Goal: Task Accomplishment & Management: Use online tool/utility

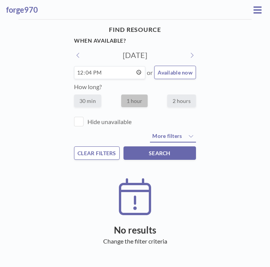
click at [183, 157] on button "SEARCH" at bounding box center [160, 152] width 73 height 13
click at [177, 159] on button "SEARCH" at bounding box center [160, 152] width 73 height 13
click at [173, 159] on button "SEARCH" at bounding box center [160, 152] width 73 height 13
click at [170, 156] on span "SEARCH" at bounding box center [160, 153] width 22 height 7
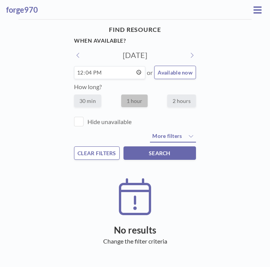
click at [174, 154] on button "SEARCH" at bounding box center [160, 152] width 73 height 13
click at [190, 52] on icon at bounding box center [192, 55] width 4 height 6
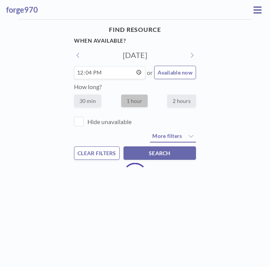
scroll to position [0, 0]
click at [83, 52] on button at bounding box center [78, 55] width 8 height 8
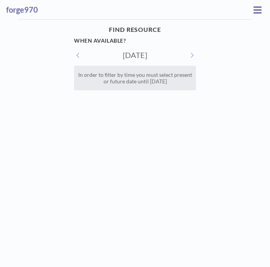
click at [184, 49] on div "FIND RESOURCE When available? [DATE] In order to filter by time you must select…" at bounding box center [135, 57] width 122 height 68
click at [188, 52] on button at bounding box center [192, 55] width 8 height 8
type input "[DATE]"
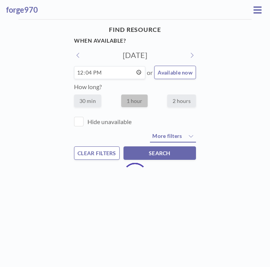
click at [133, 100] on label "1 hour" at bounding box center [134, 100] width 26 height 13
click at [84, 121] on label "Hide unavailable" at bounding box center [135, 122] width 122 height 10
click at [88, 126] on input "Hide unavailable" at bounding box center [88, 126] width 0 height 0
click at [177, 67] on button "Available now" at bounding box center [175, 72] width 42 height 13
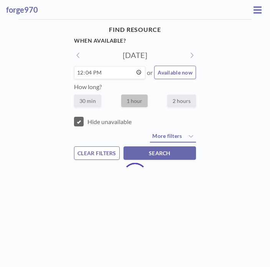
type input "10:09"
click at [187, 155] on button "SEARCH" at bounding box center [160, 152] width 73 height 13
click at [254, 11] on icon at bounding box center [258, 9] width 8 height 9
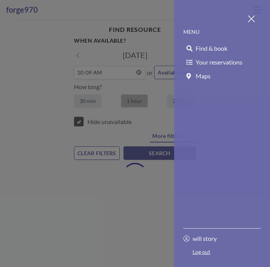
click at [213, 47] on span "Find & book" at bounding box center [212, 49] width 32 height 8
